Goal: Transaction & Acquisition: Book appointment/travel/reservation

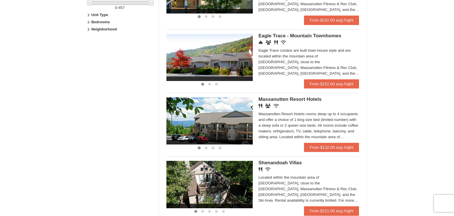
scroll to position [292, 0]
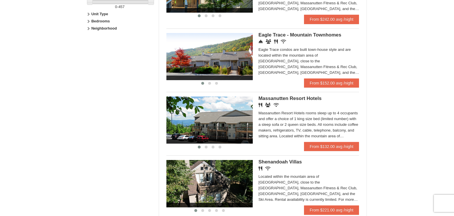
click at [308, 136] on div "Massanutten Resort Hotels rooms sleep up to 4 occupants and offer a choice of 1…" at bounding box center [308, 125] width 101 height 29
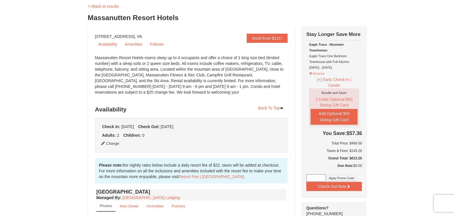
scroll to position [32, 0]
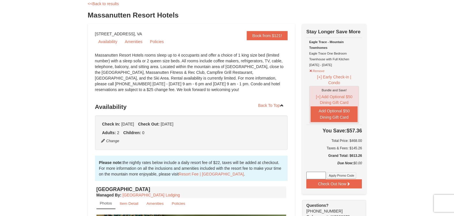
drag, startPoint x: 317, startPoint y: 105, endPoint x: 391, endPoint y: 126, distance: 77.4
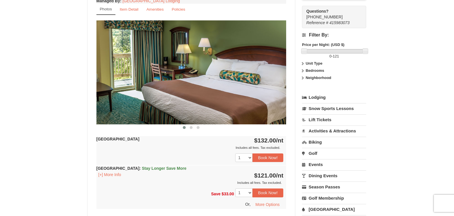
scroll to position [227, 0]
click at [205, 99] on img at bounding box center [191, 72] width 190 height 104
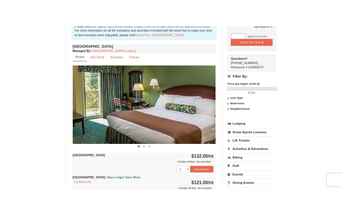
scroll to position [195, 0]
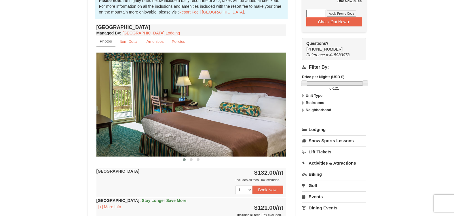
click at [203, 98] on img at bounding box center [191, 105] width 190 height 104
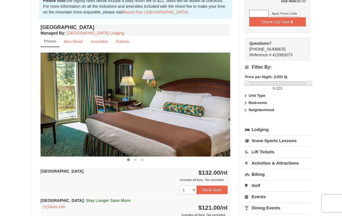
click at [199, 119] on img at bounding box center [136, 105] width 190 height 104
click at [216, 98] on img at bounding box center [136, 105] width 190 height 104
click at [146, 162] on div at bounding box center [136, 160] width 190 height 6
click at [143, 159] on span at bounding box center [142, 160] width 3 height 3
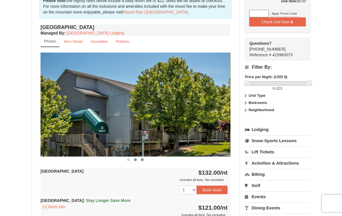
click at [134, 159] on span at bounding box center [135, 160] width 3 height 3
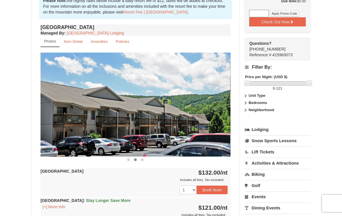
click at [134, 159] on span at bounding box center [135, 160] width 3 height 3
click at [130, 159] on span at bounding box center [128, 160] width 3 height 3
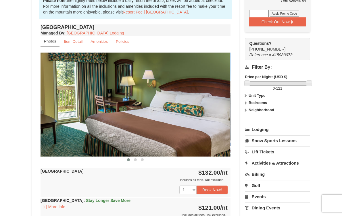
click at [130, 159] on span at bounding box center [128, 160] width 3 height 3
click at [134, 159] on span at bounding box center [135, 160] width 3 height 3
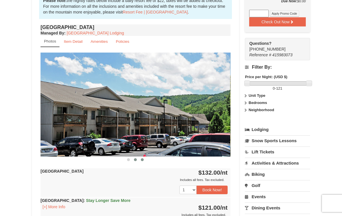
click at [144, 161] on button at bounding box center [142, 160] width 7 height 6
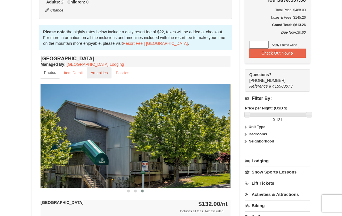
scroll to position [162, 0]
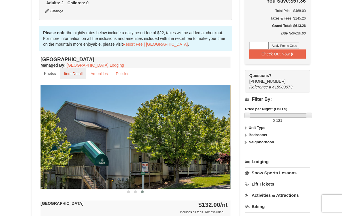
click at [73, 74] on small "Item Detail" at bounding box center [73, 74] width 19 height 4
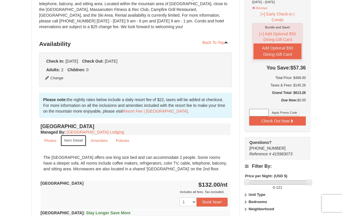
scroll to position [97, 0]
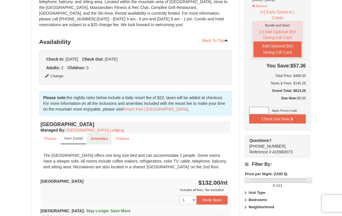
click at [105, 140] on small "Amenities" at bounding box center [99, 139] width 17 height 4
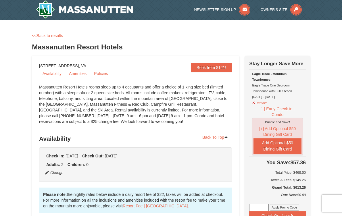
scroll to position [0, 0]
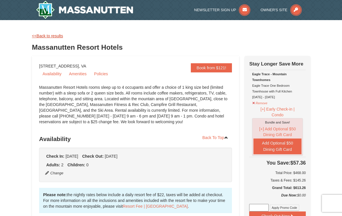
click at [44, 35] on link "<<Back to results" at bounding box center [47, 36] width 31 height 5
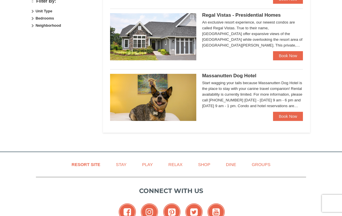
select select "9"
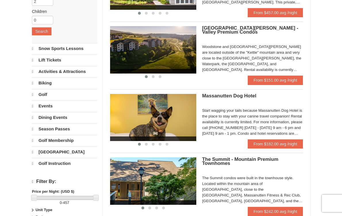
scroll to position [97, 0]
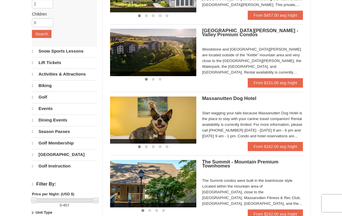
click at [224, 55] on div "Woodstone and [GEOGRAPHIC_DATA][PERSON_NAME] are located outside of the "Kettle…" at bounding box center [252, 61] width 101 height 29
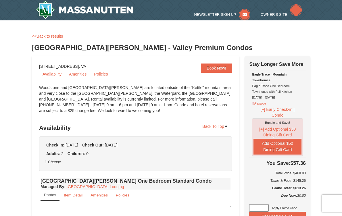
select select "9"
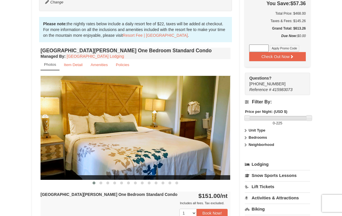
scroll to position [162, 0]
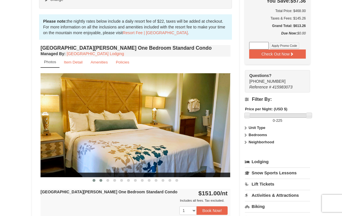
click at [100, 180] on span at bounding box center [101, 180] width 3 height 3
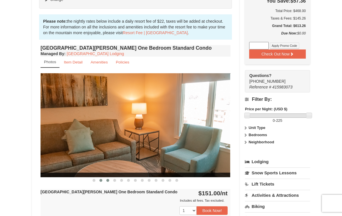
click at [107, 180] on span at bounding box center [107, 180] width 3 height 3
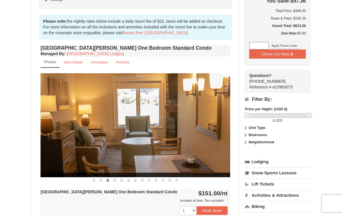
click at [141, 162] on img at bounding box center [136, 125] width 190 height 104
click at [116, 182] on span at bounding box center [114, 180] width 3 height 3
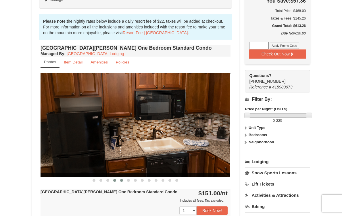
click at [121, 181] on span at bounding box center [121, 180] width 3 height 3
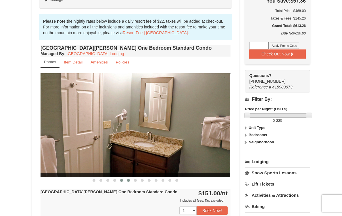
click at [128, 181] on span at bounding box center [128, 180] width 3 height 3
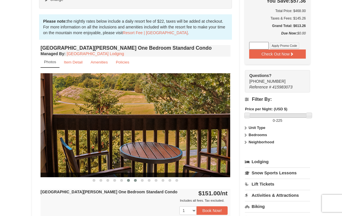
click at [136, 181] on span at bounding box center [135, 180] width 3 height 3
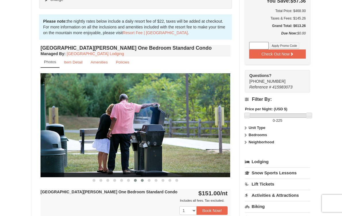
click at [143, 180] on span at bounding box center [142, 180] width 3 height 3
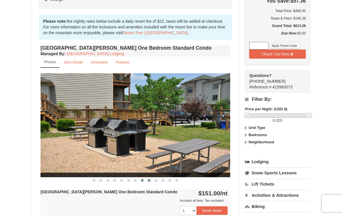
click at [149, 180] on span at bounding box center [149, 180] width 3 height 3
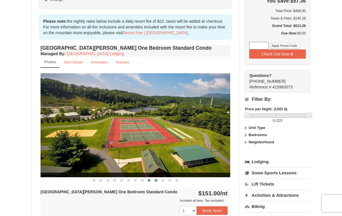
click at [155, 181] on span at bounding box center [156, 180] width 3 height 3
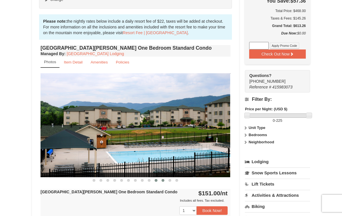
click at [162, 181] on span at bounding box center [163, 180] width 3 height 3
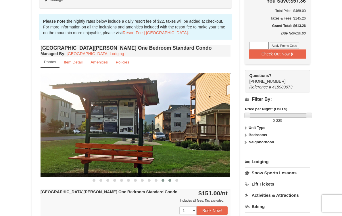
click at [168, 181] on button at bounding box center [170, 181] width 7 height 6
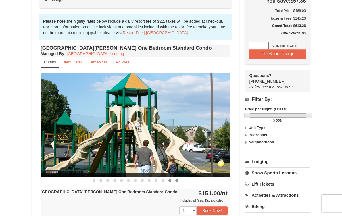
click at [177, 180] on span at bounding box center [177, 180] width 3 height 3
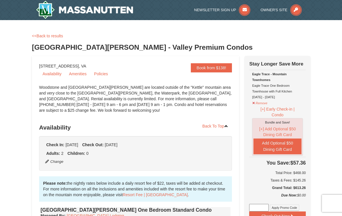
scroll to position [0, 0]
